Goal: Information Seeking & Learning: Learn about a topic

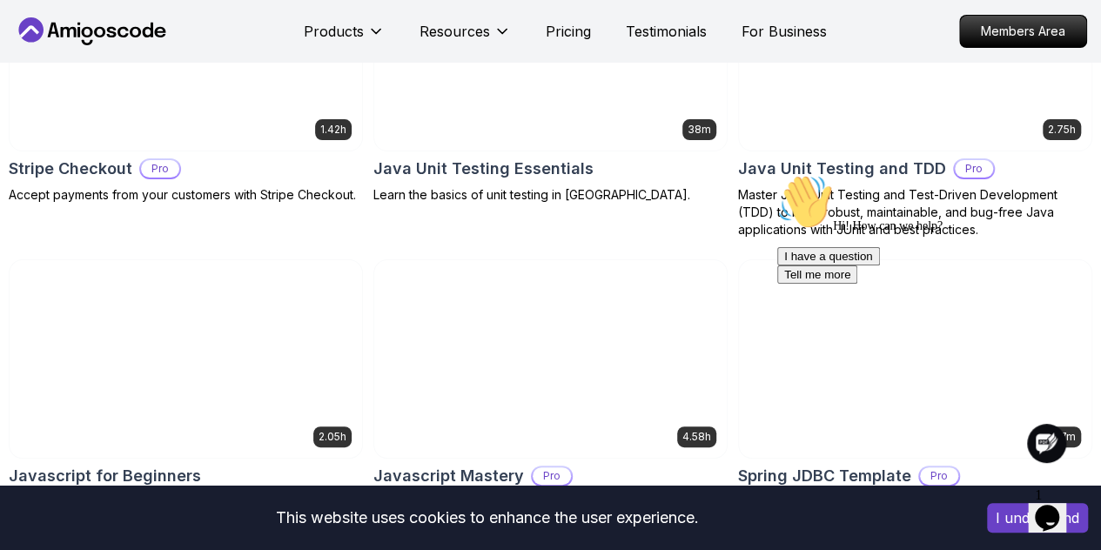
scroll to position [3328, 0]
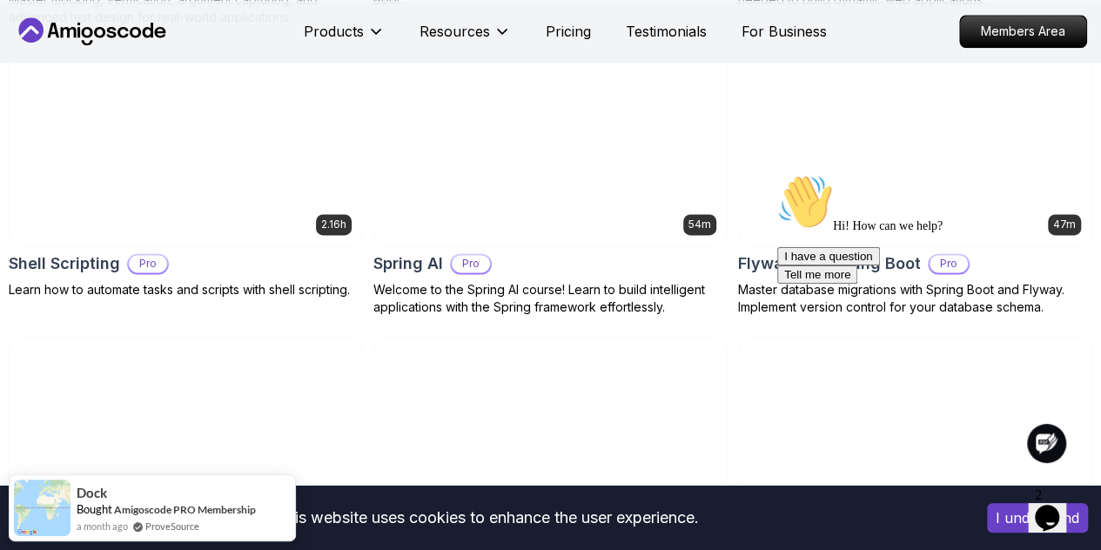
scroll to position [4652, 0]
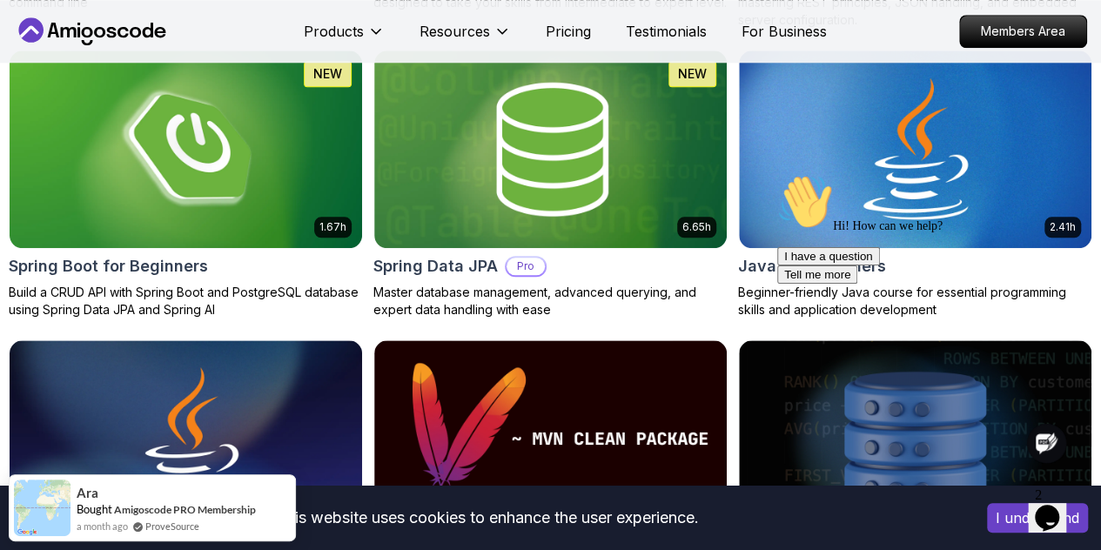
scroll to position [864, 0]
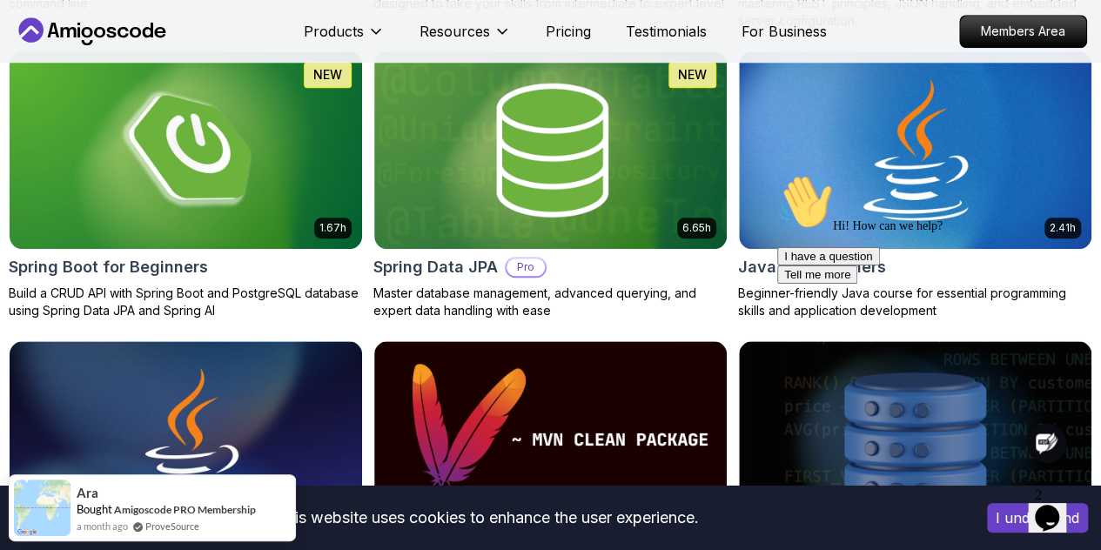
click at [979, 174] on div "Hi! How can we help? I have a question Tell me more" at bounding box center [933, 229] width 313 height 110
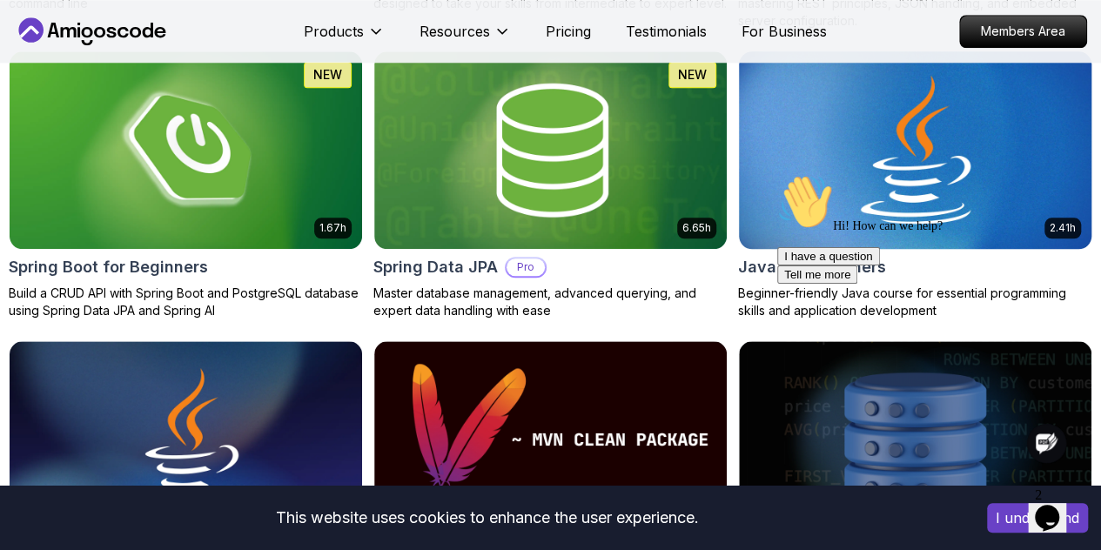
click at [886, 255] on h2 "Java for Beginners" at bounding box center [812, 267] width 148 height 24
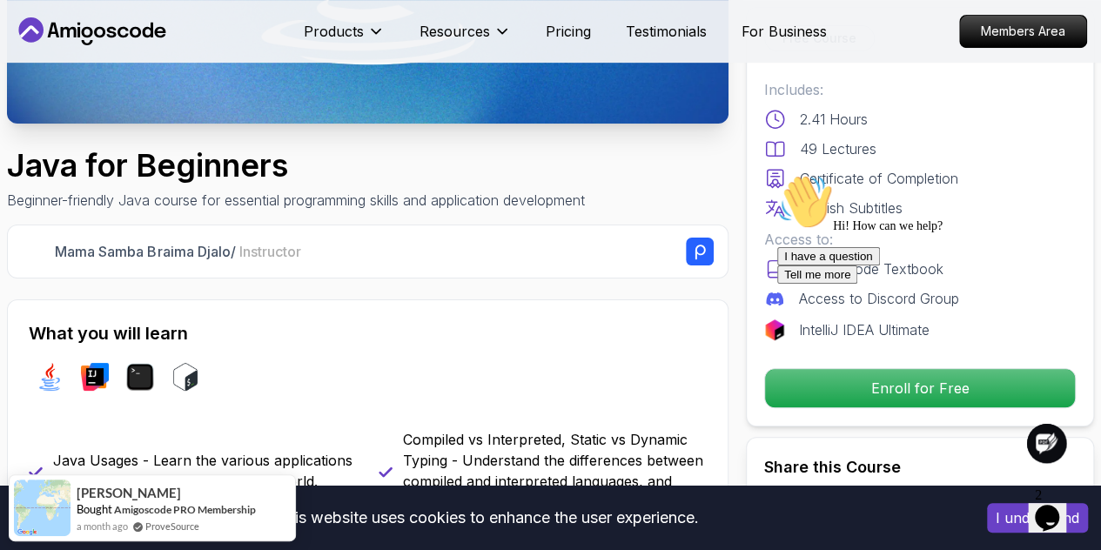
scroll to position [374, 0]
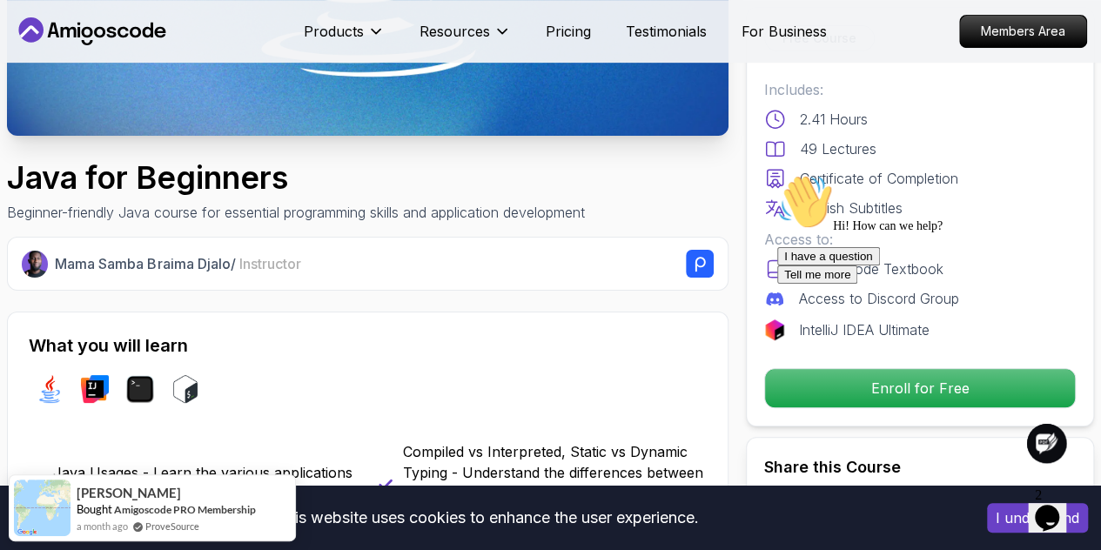
click at [803, 284] on div "Hi! How can we help? I have a question Tell me more" at bounding box center [933, 229] width 313 height 110
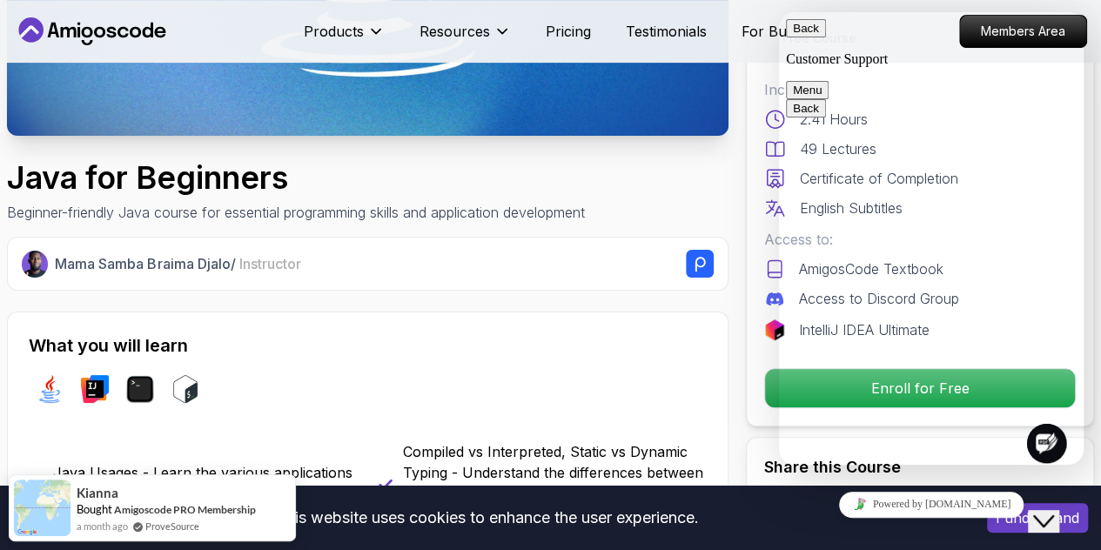
click at [806, 36] on button "Back" at bounding box center [806, 28] width 40 height 18
click at [721, 208] on div "Java for Beginners Beginner-friendly Java course for essential programming skil…" at bounding box center [368, 191] width 722 height 63
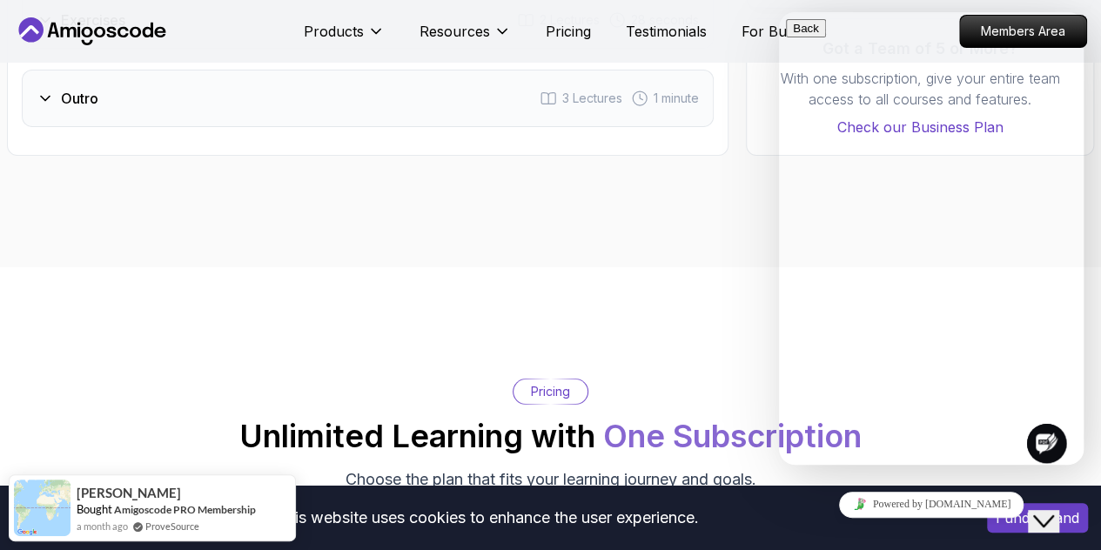
scroll to position [3369, 0]
